Goal: Information Seeking & Learning: Learn about a topic

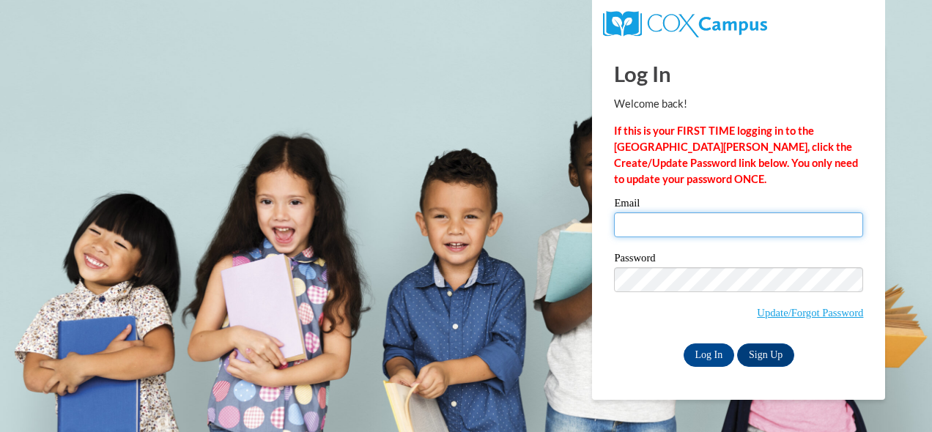
click at [682, 225] on input "Email" at bounding box center [738, 225] width 249 height 25
type input "jorie.ohagan@wfbschools.com"
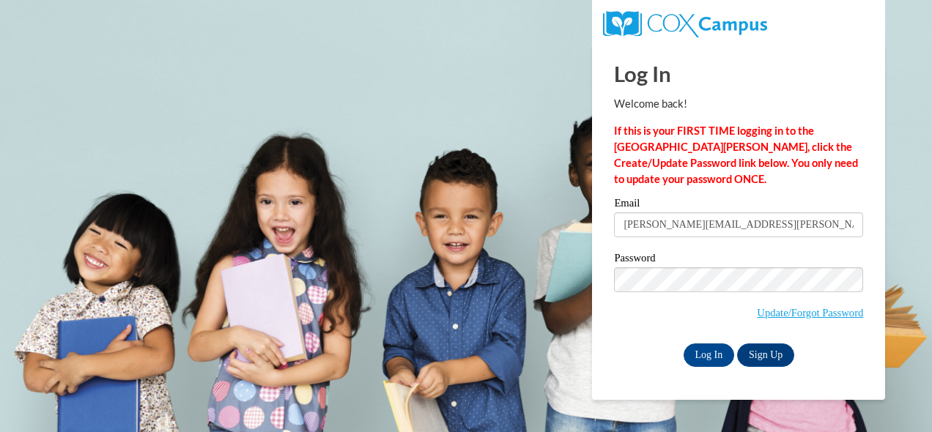
click at [677, 293] on span "Update/Forgot Password" at bounding box center [738, 297] width 249 height 61
click at [708, 354] on input "Log In" at bounding box center [709, 355] width 51 height 23
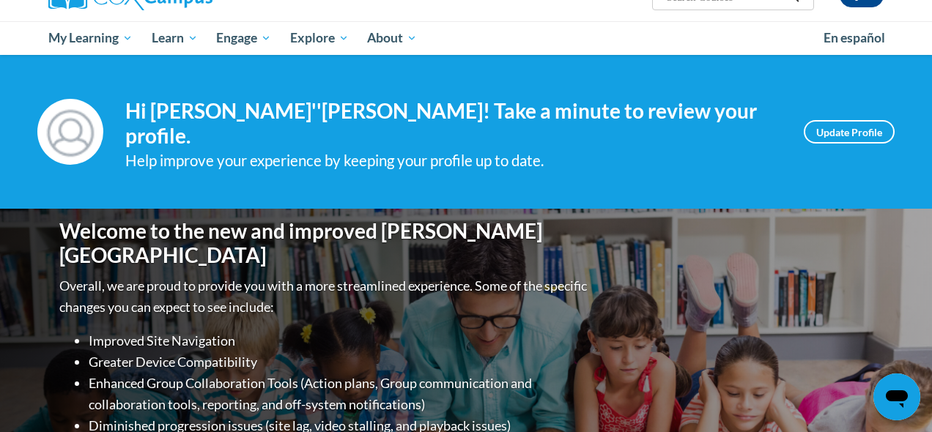
scroll to position [56, 0]
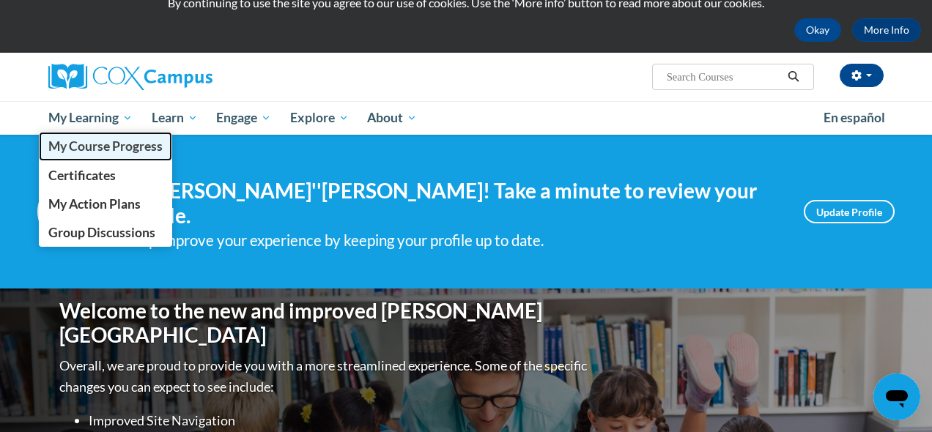
click at [89, 150] on span "My Course Progress" at bounding box center [105, 145] width 114 height 15
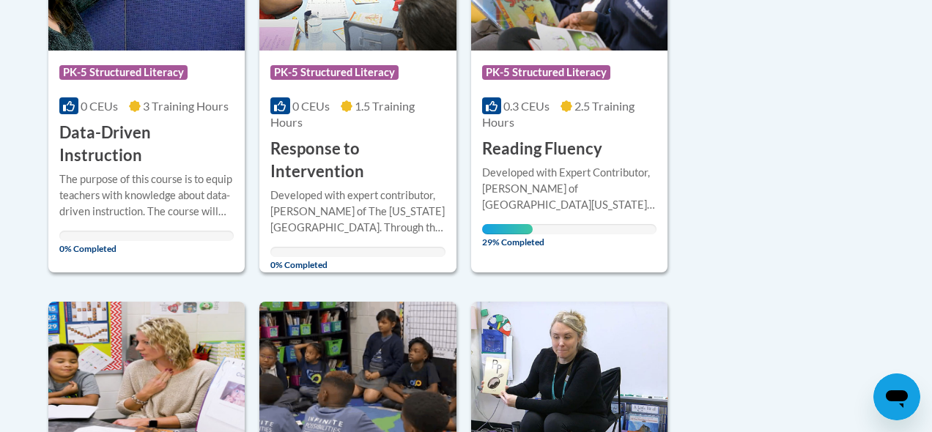
scroll to position [471, 0]
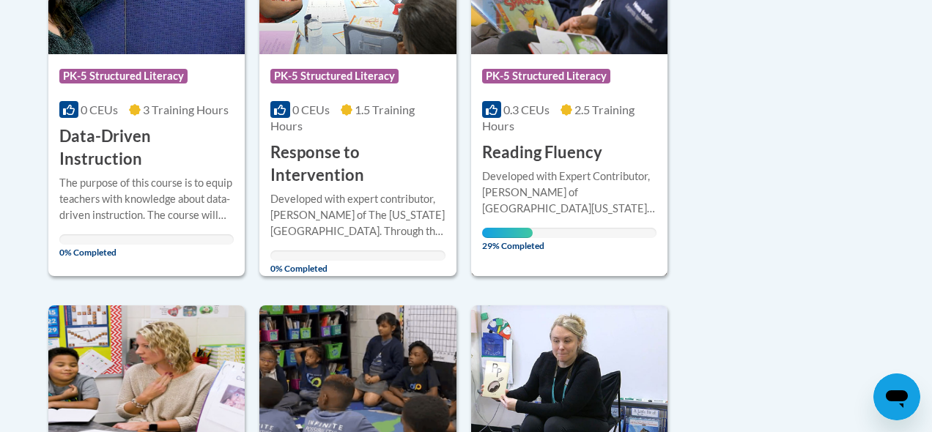
click at [574, 177] on div "Developed with Expert Contributor, Dr. Laura Rhinehart of University California…" at bounding box center [569, 193] width 174 height 48
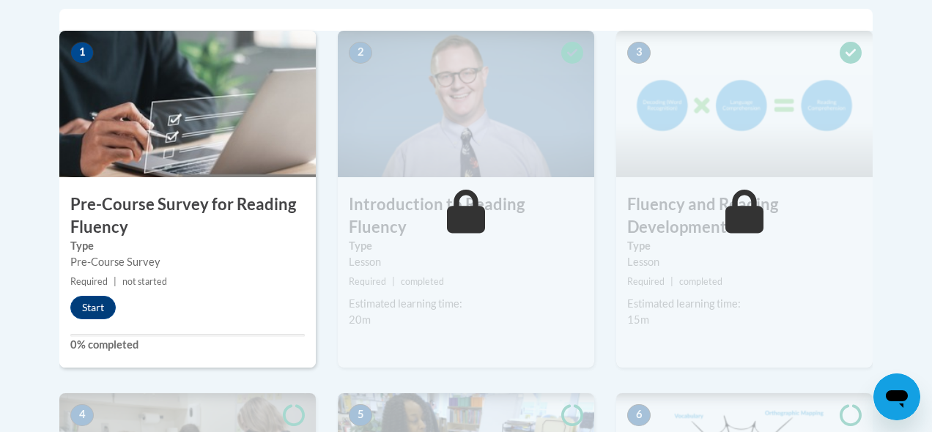
scroll to position [487, 0]
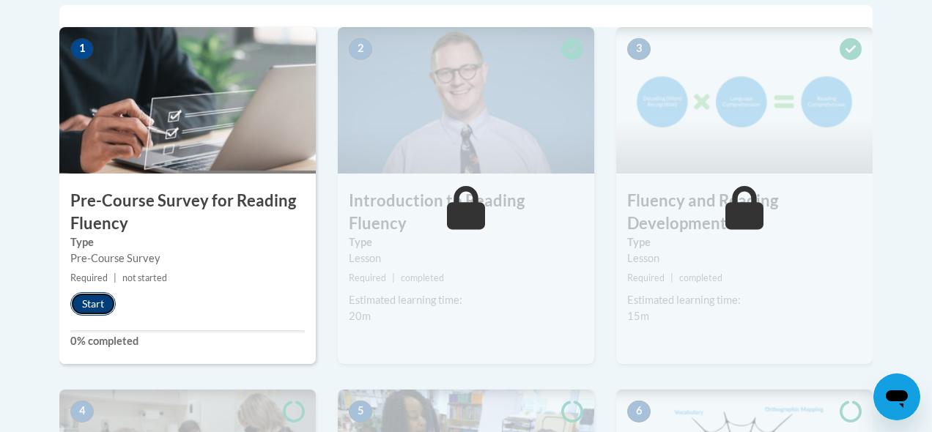
click at [109, 306] on button "Start" at bounding box center [92, 303] width 45 height 23
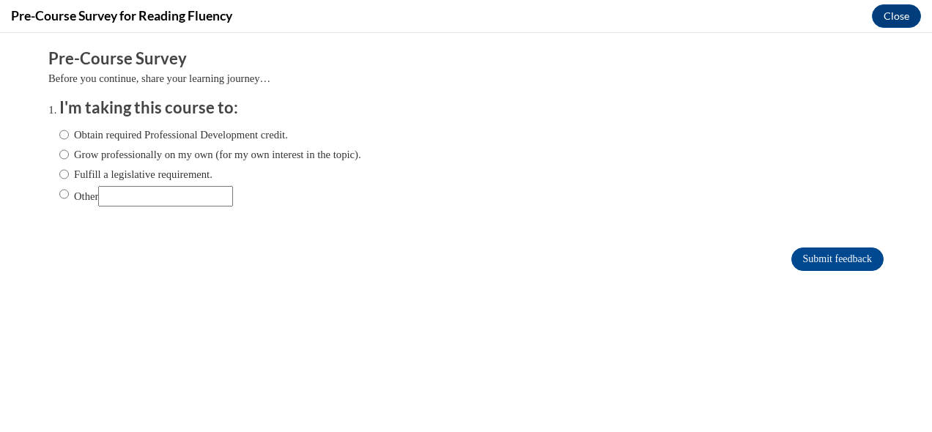
scroll to position [0, 0]
click at [61, 133] on input "Obtain required Professional Development credit." at bounding box center [64, 135] width 10 height 16
radio input "true"
click at [835, 260] on input "Submit feedback" at bounding box center [837, 259] width 92 height 23
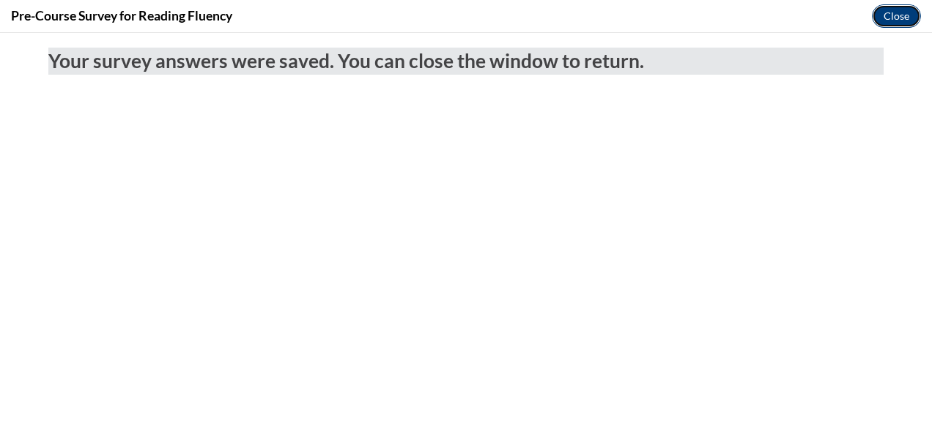
click at [898, 18] on button "Close" at bounding box center [896, 15] width 49 height 23
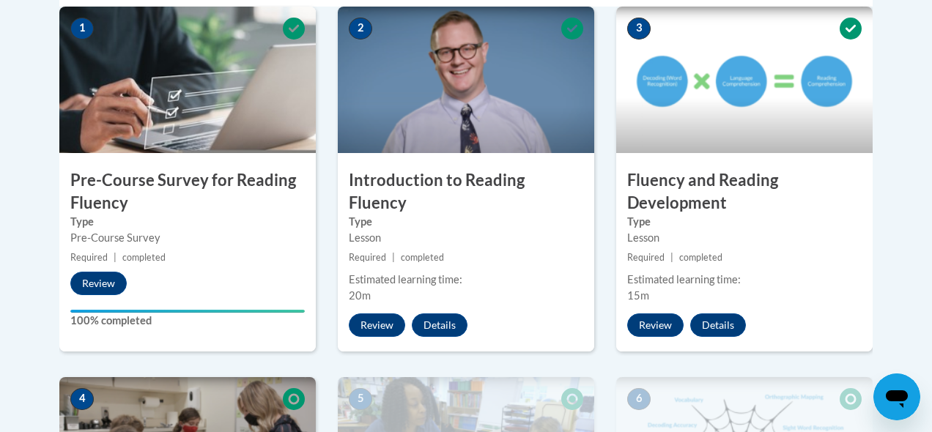
scroll to position [521, 0]
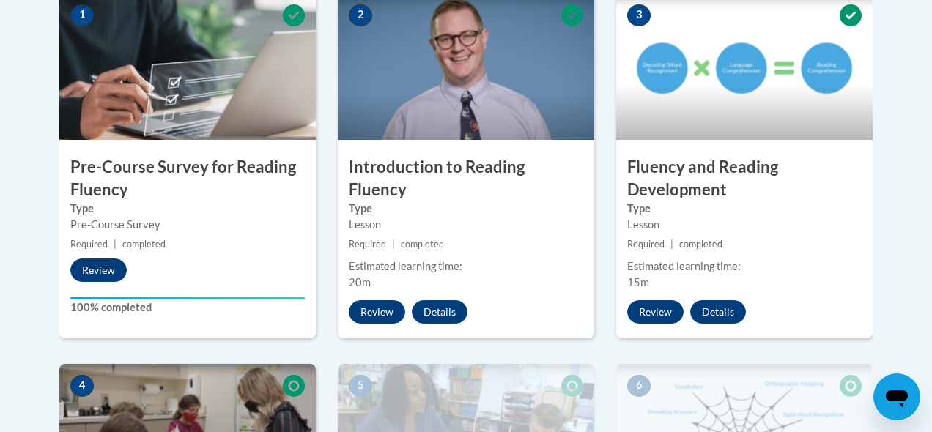
click at [490, 89] on img at bounding box center [466, 66] width 256 height 147
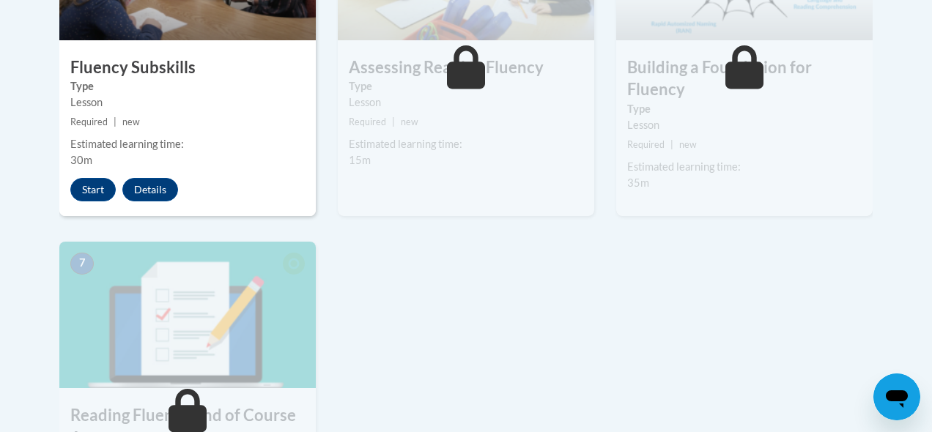
scroll to position [992, 0]
click at [85, 182] on button "Start" at bounding box center [92, 188] width 45 height 23
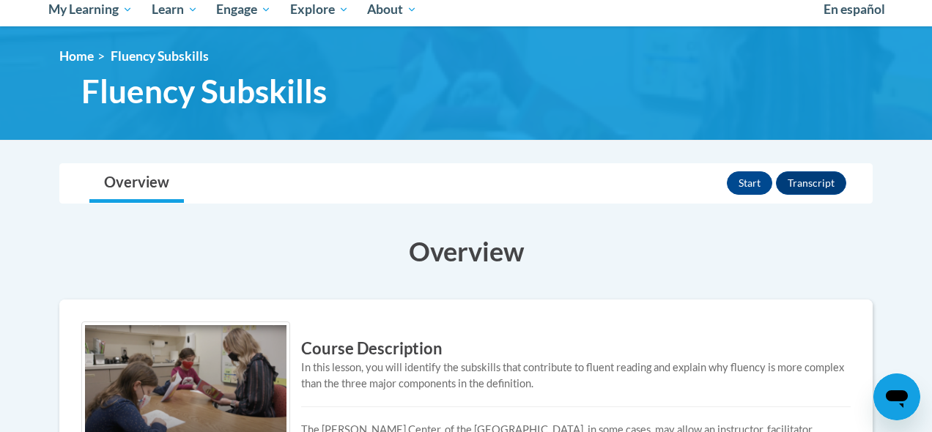
scroll to position [163, 0]
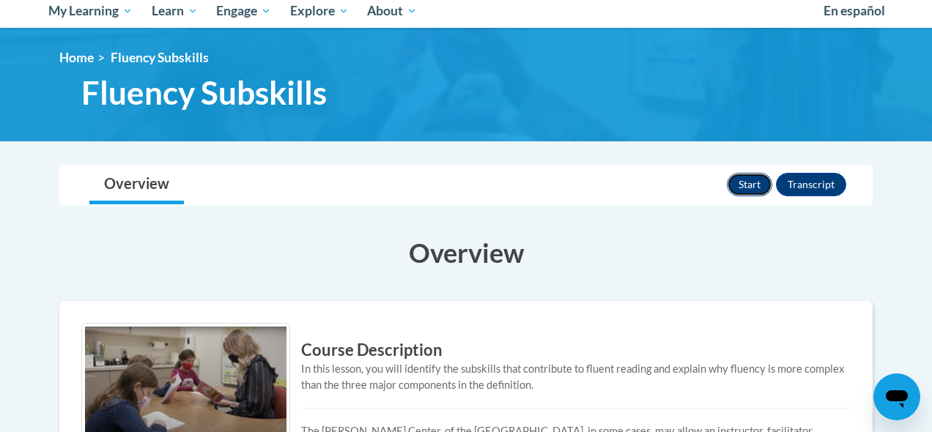
click at [755, 184] on button "Start" at bounding box center [749, 184] width 45 height 23
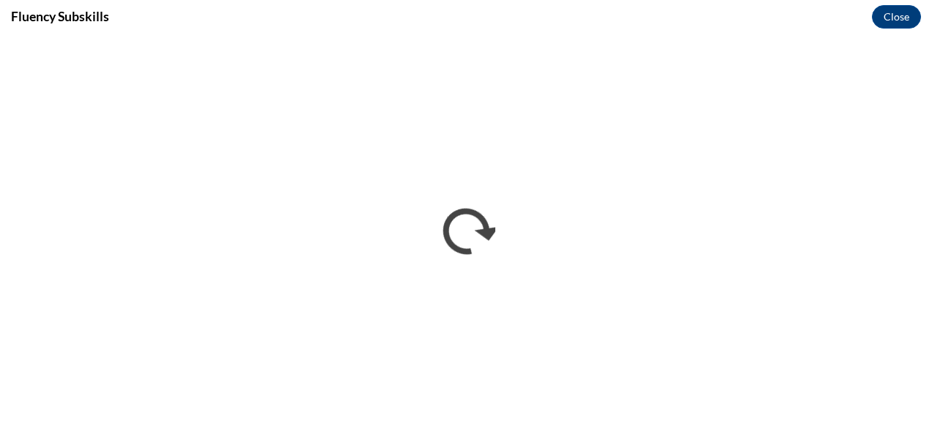
scroll to position [0, 0]
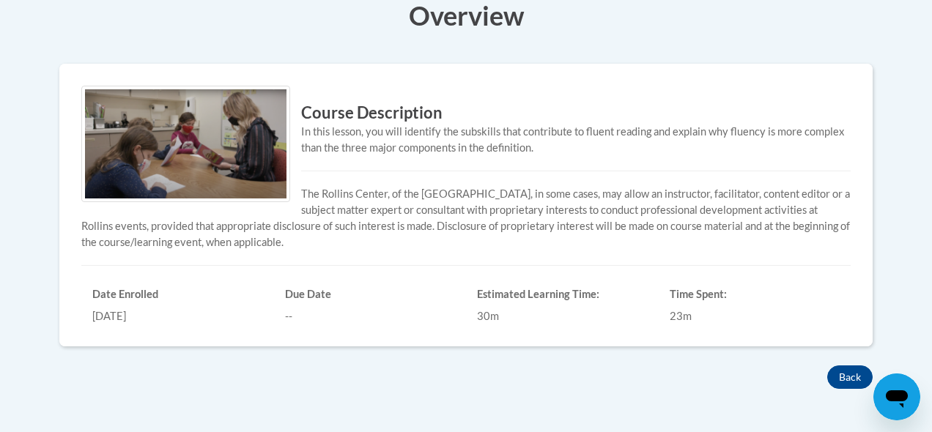
scroll to position [517, 0]
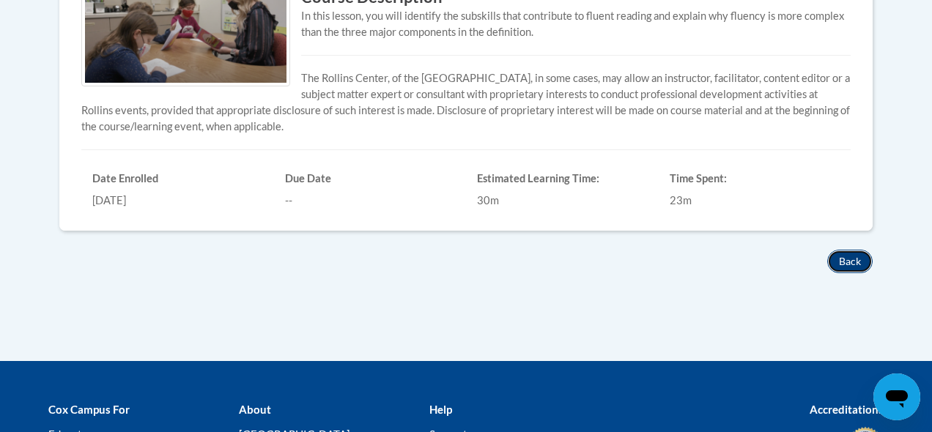
click at [841, 263] on button "Back" at bounding box center [849, 261] width 45 height 23
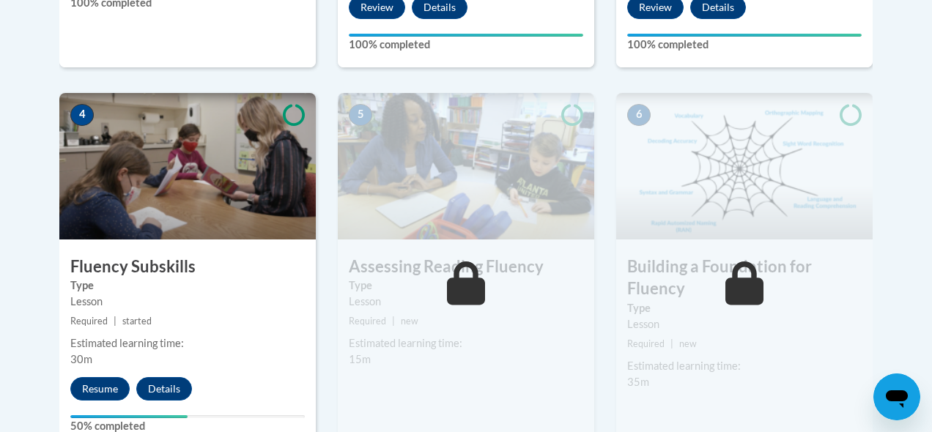
scroll to position [824, 0]
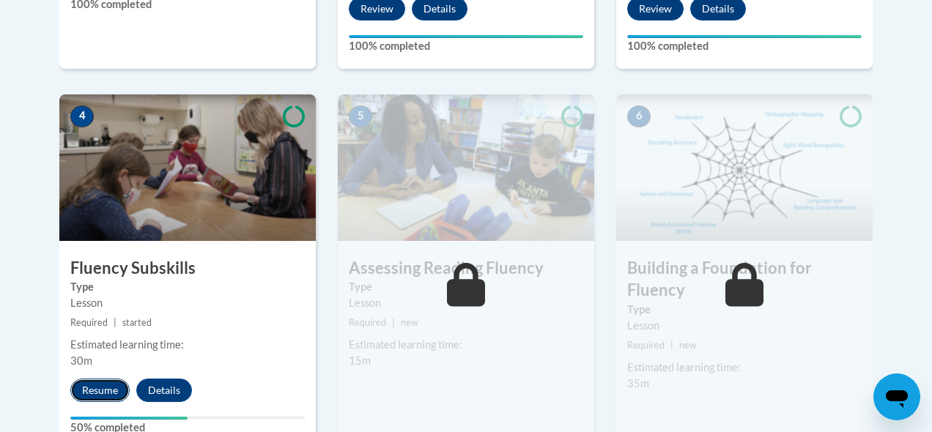
click at [103, 393] on button "Resume" at bounding box center [99, 390] width 59 height 23
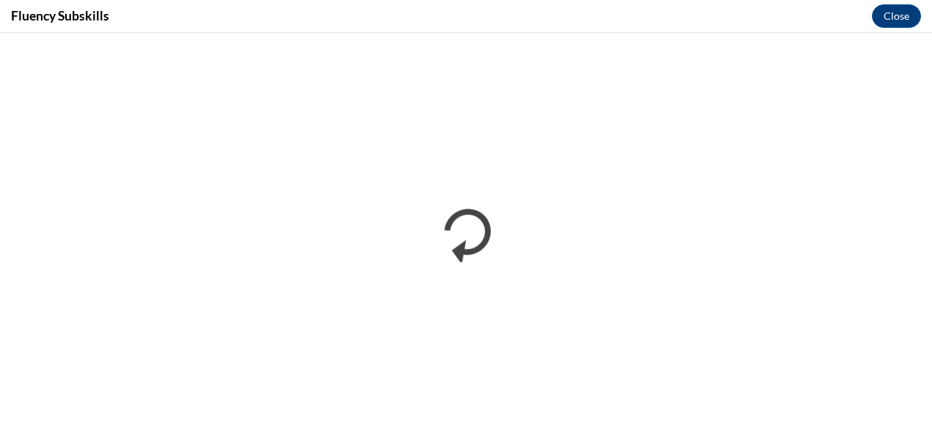
scroll to position [0, 0]
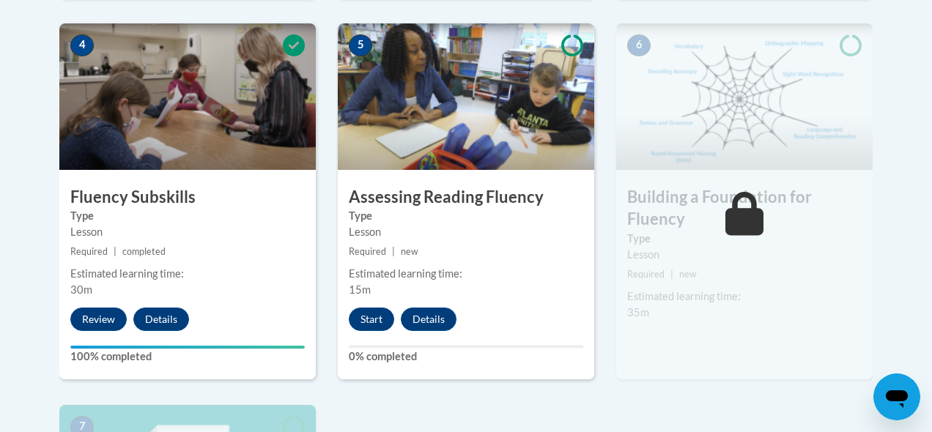
scroll to position [896, 0]
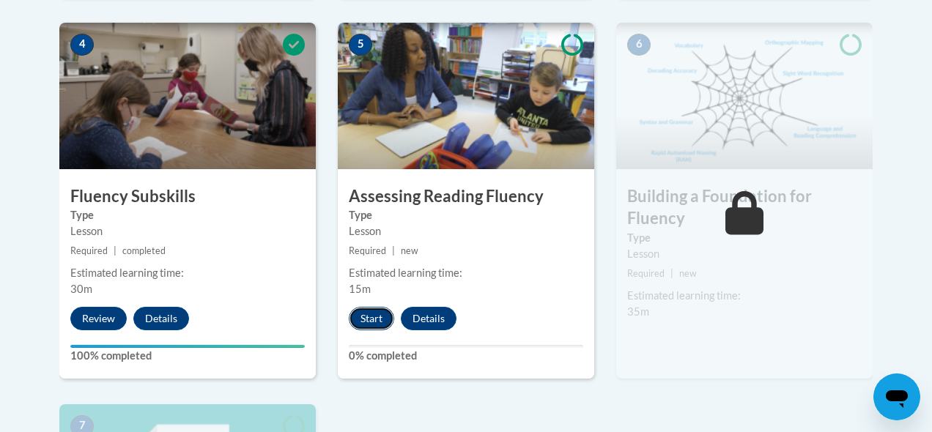
click at [372, 322] on button "Start" at bounding box center [371, 318] width 45 height 23
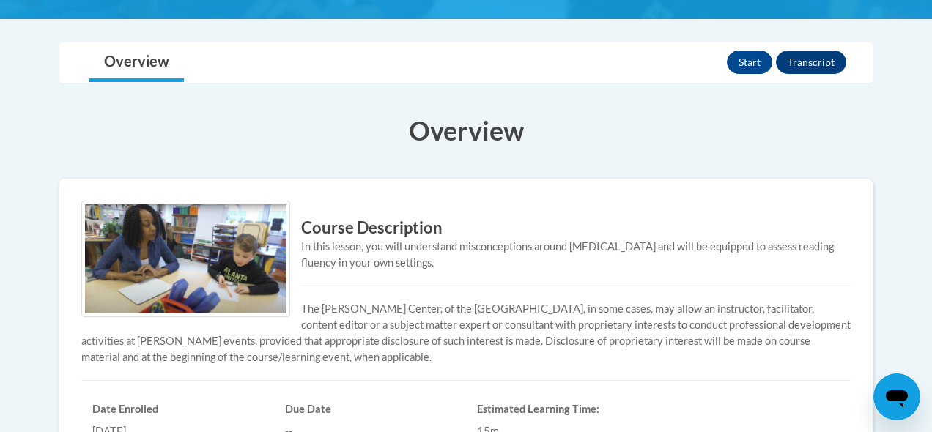
scroll to position [284, 0]
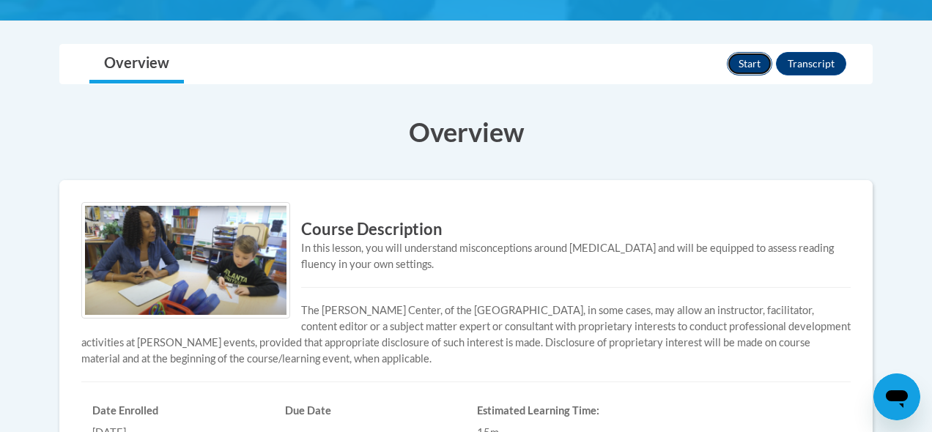
click at [752, 62] on button "Start" at bounding box center [749, 63] width 45 height 23
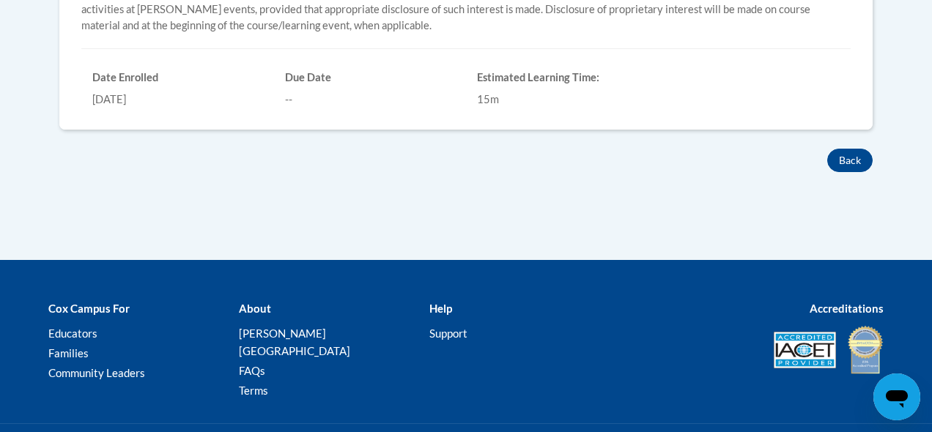
scroll to position [619, 0]
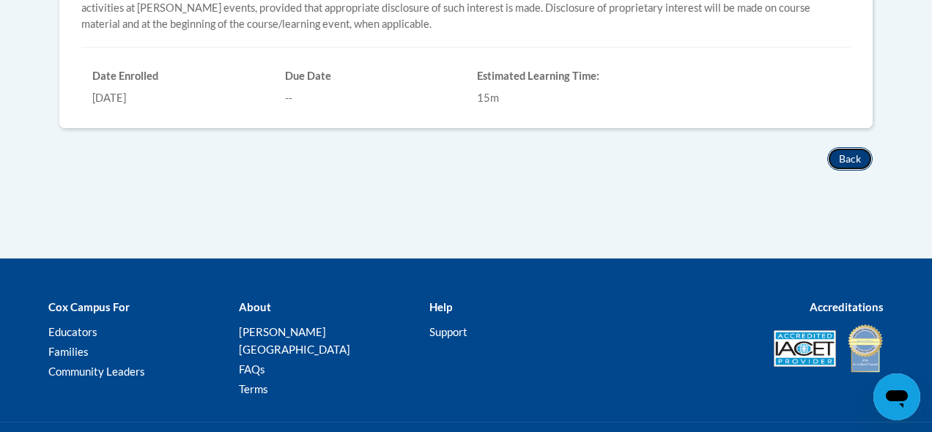
click at [857, 163] on button "Back" at bounding box center [849, 158] width 45 height 23
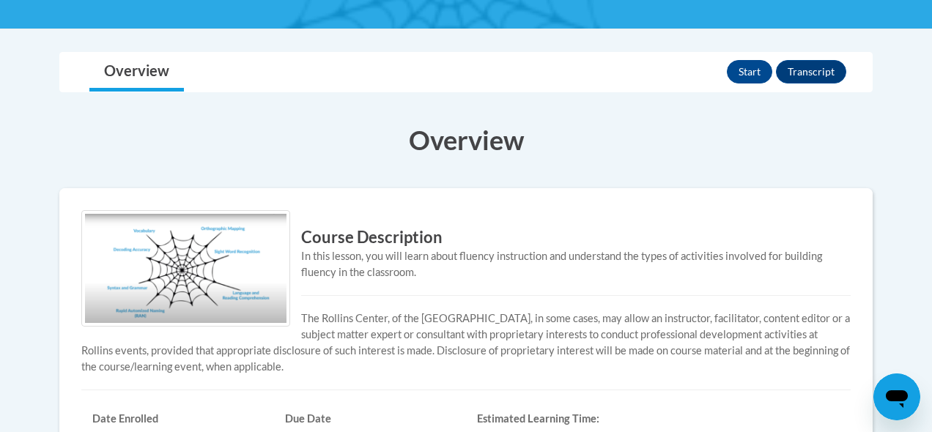
scroll to position [264, 0]
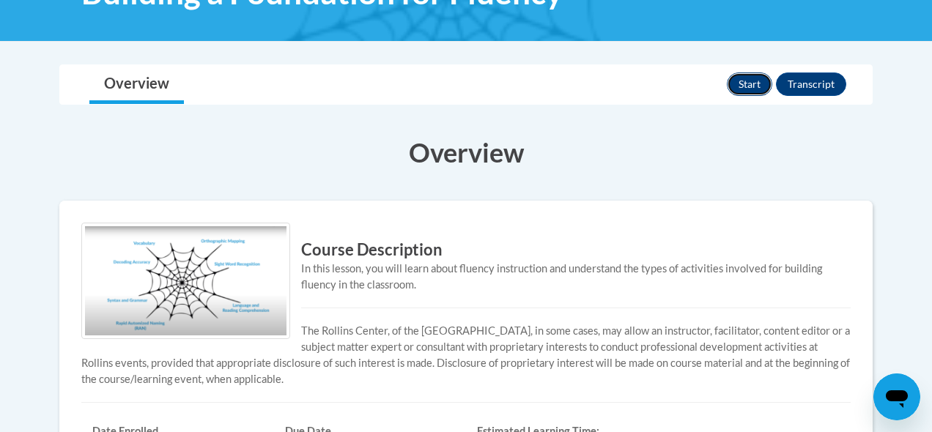
click at [736, 86] on button "Start" at bounding box center [749, 84] width 45 height 23
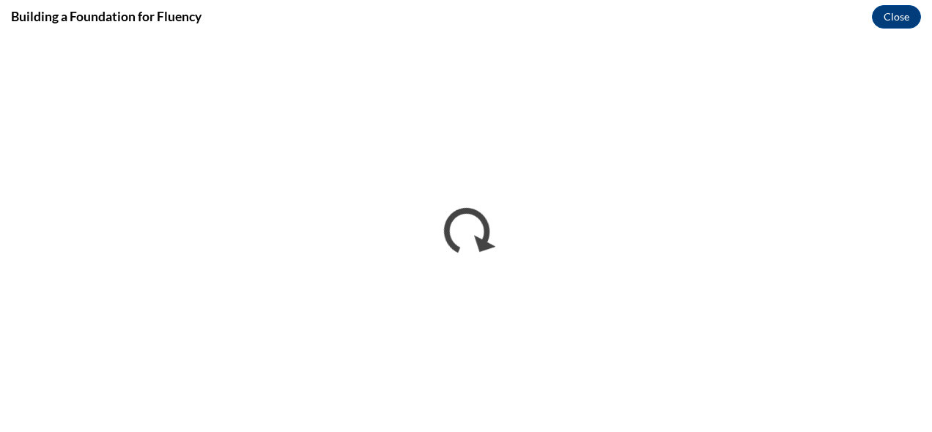
scroll to position [0, 0]
click at [900, 12] on button "Close" at bounding box center [896, 16] width 49 height 23
